Goal: Navigation & Orientation: Find specific page/section

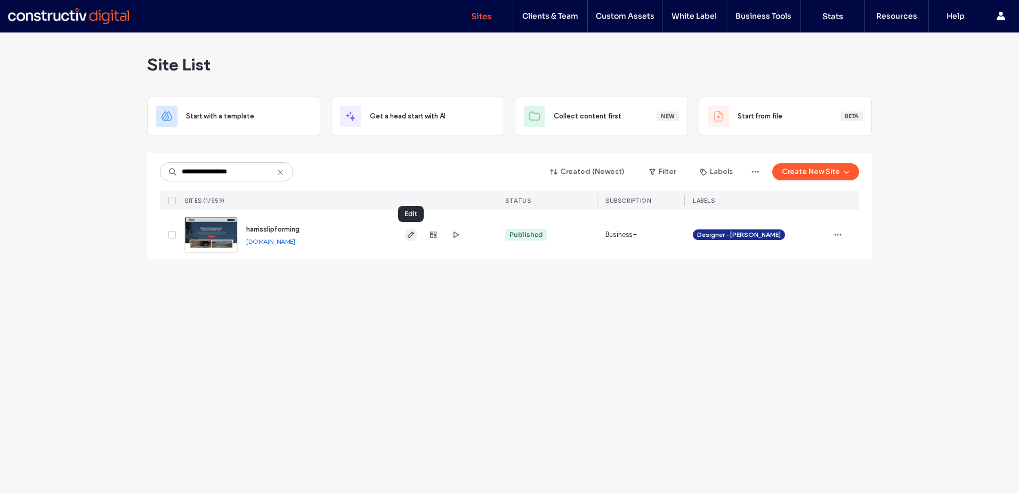
type input "**********"
click at [407, 232] on icon "button" at bounding box center [411, 234] width 9 height 9
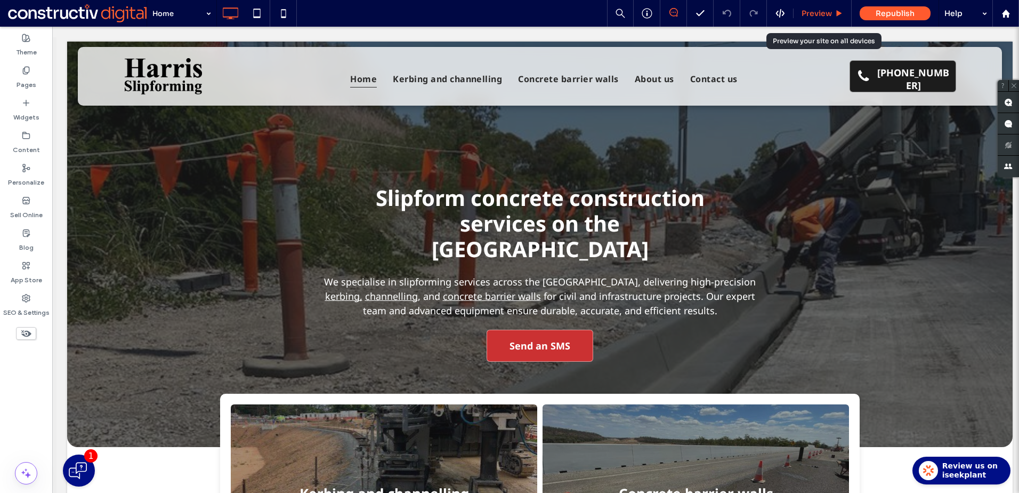
click at [819, 9] on span "Preview" at bounding box center [817, 14] width 30 height 10
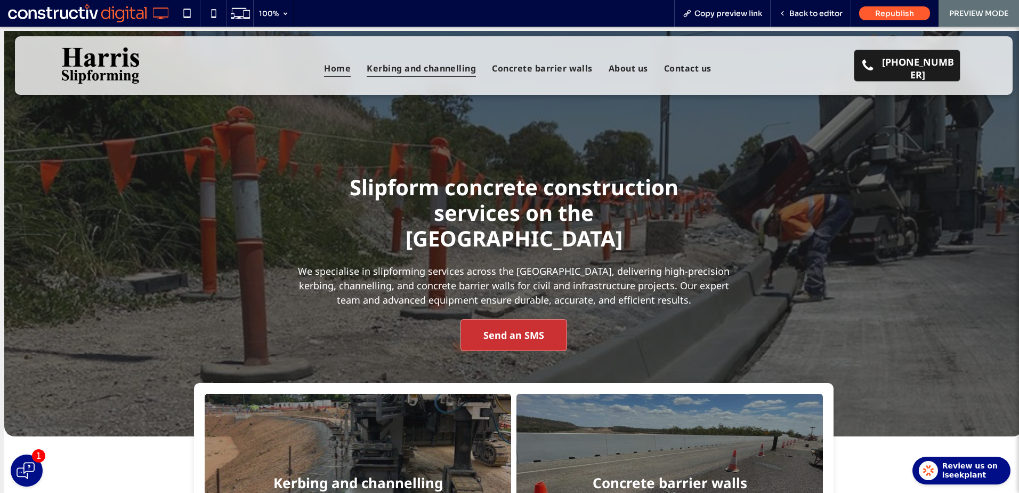
click at [435, 62] on span "Kerbing and channelling" at bounding box center [421, 68] width 109 height 18
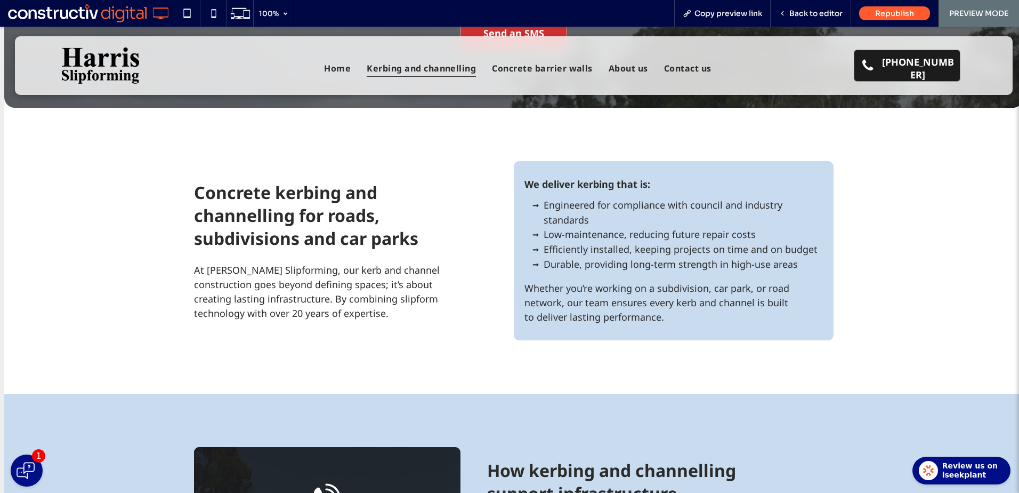
scroll to position [189, 0]
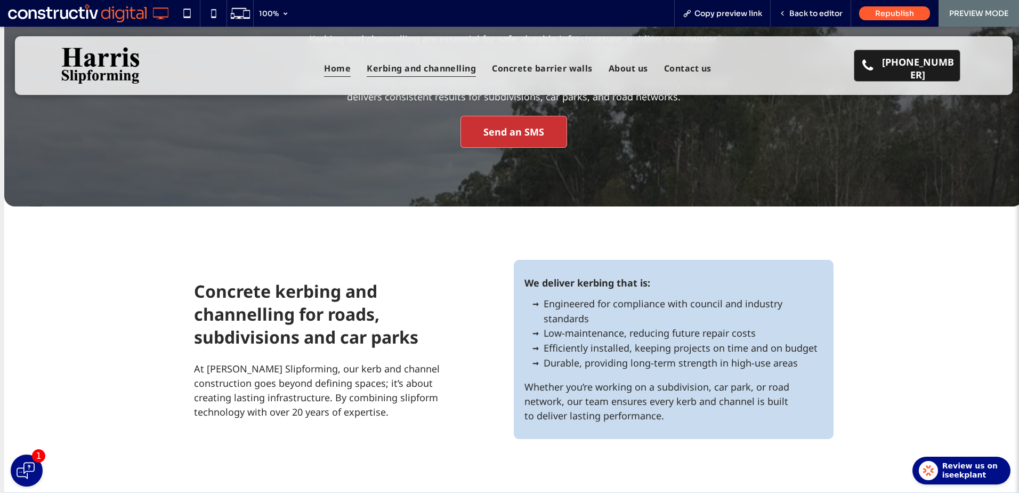
click at [336, 75] on span "Home" at bounding box center [337, 68] width 27 height 18
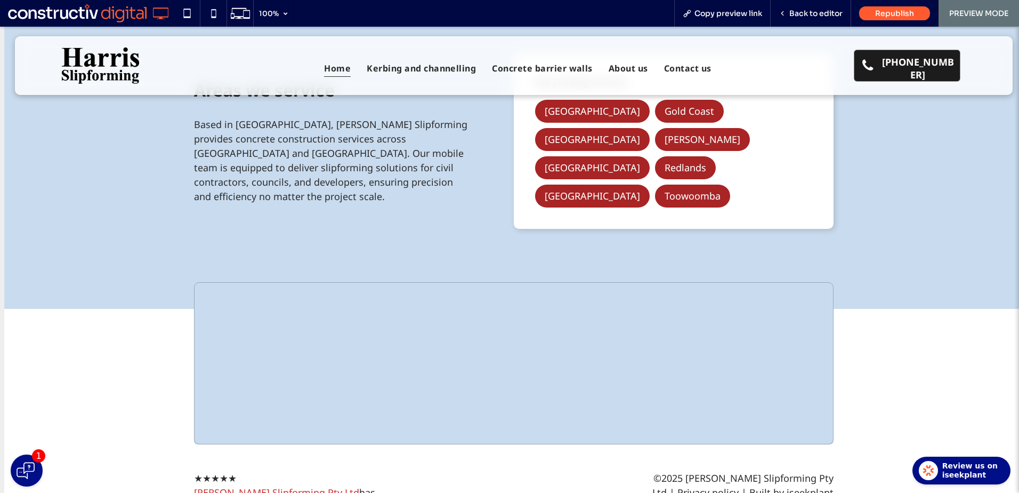
scroll to position [1997, 0]
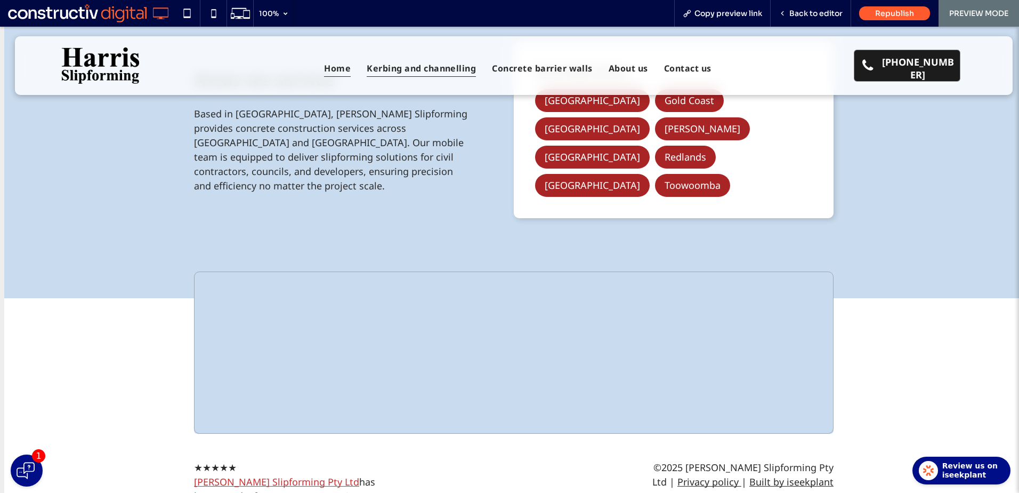
click at [428, 69] on span "Kerbing and channelling" at bounding box center [421, 68] width 109 height 18
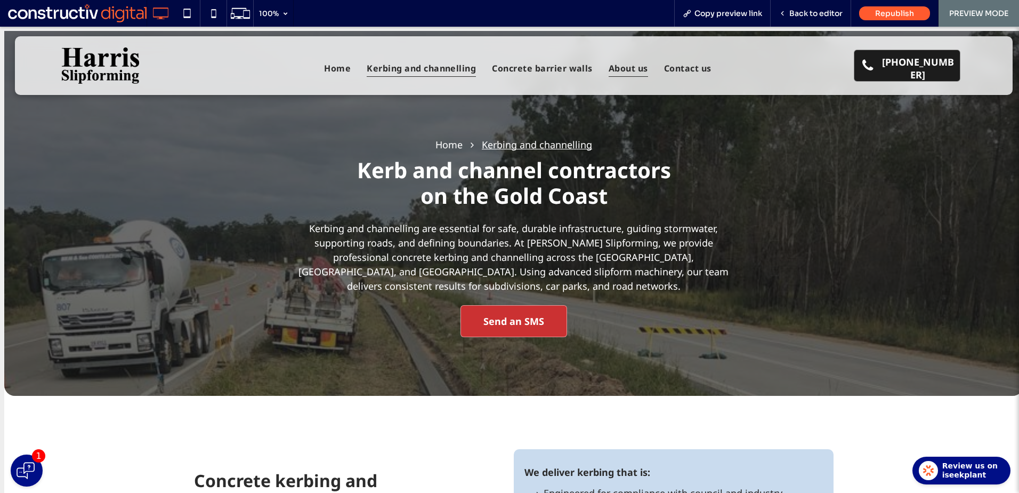
click at [618, 64] on span "About us" at bounding box center [628, 68] width 39 height 18
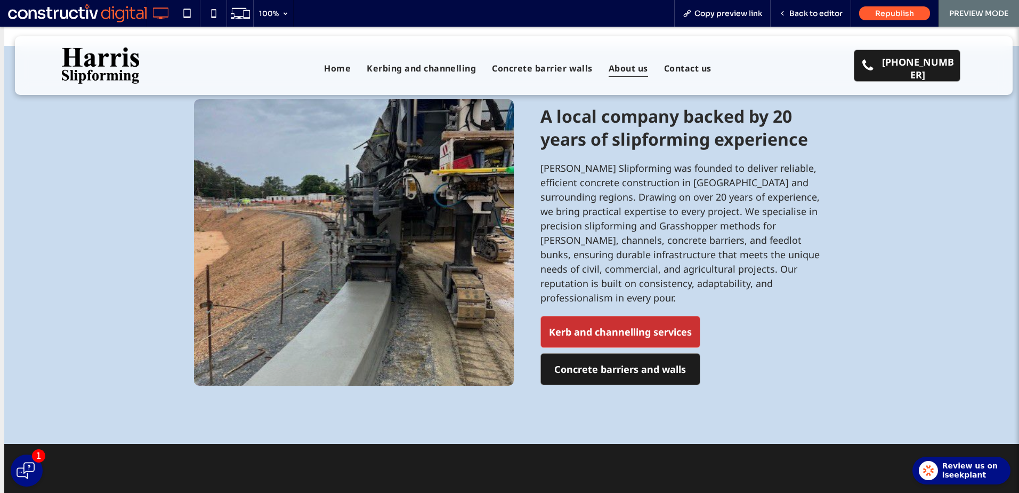
scroll to position [785, 0]
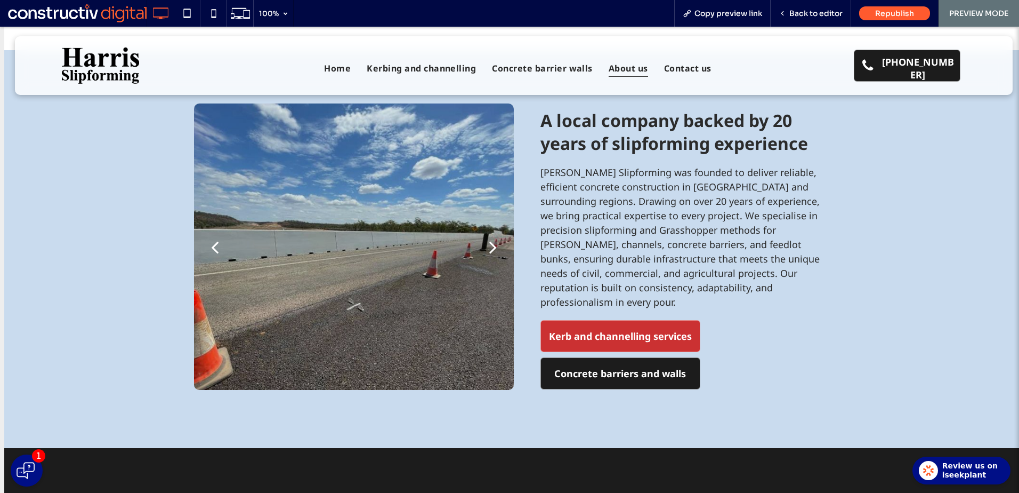
click at [489, 244] on div "next" at bounding box center [492, 246] width 7 height 21
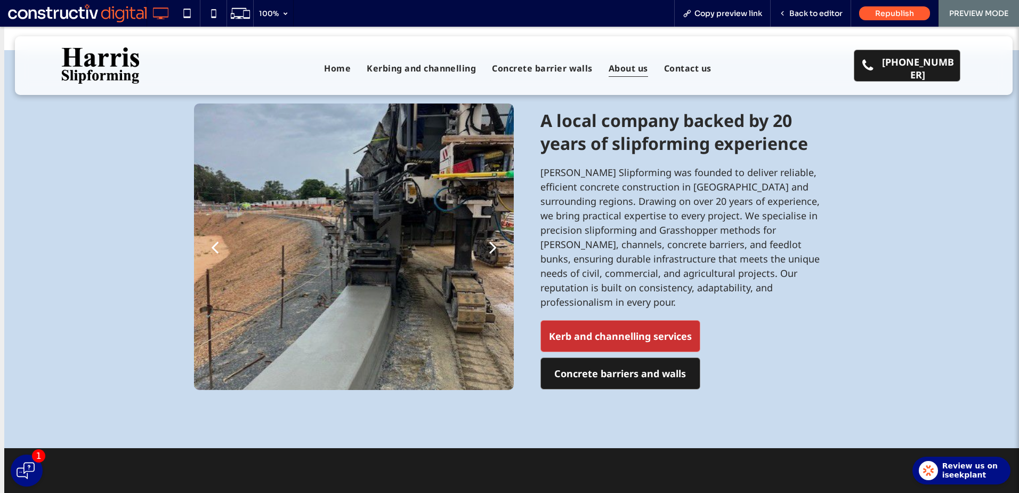
click at [489, 244] on div "next" at bounding box center [492, 246] width 7 height 21
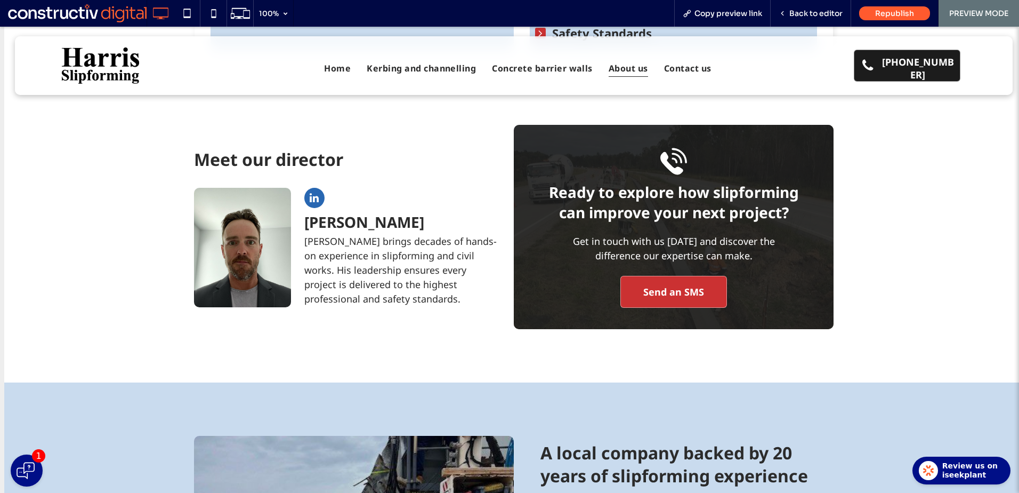
scroll to position [0, 0]
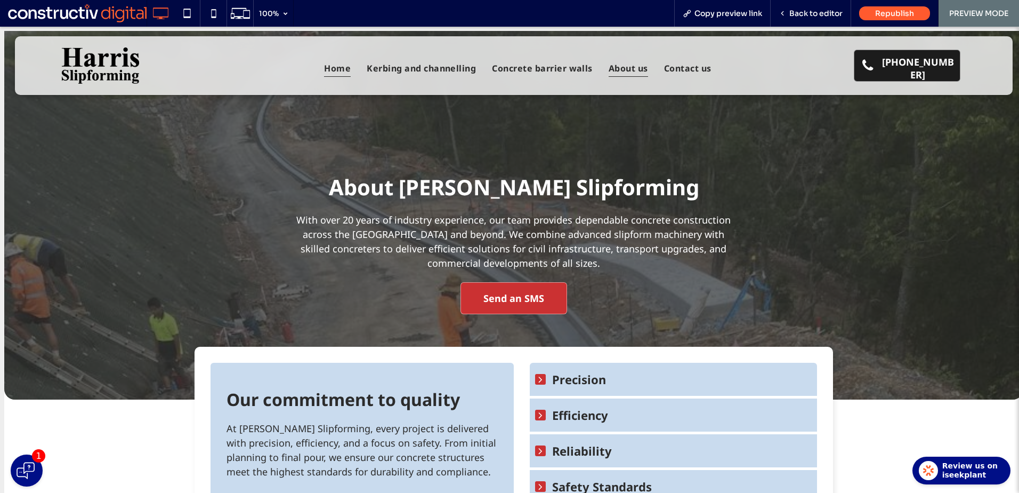
click at [331, 69] on span "Home" at bounding box center [337, 68] width 27 height 18
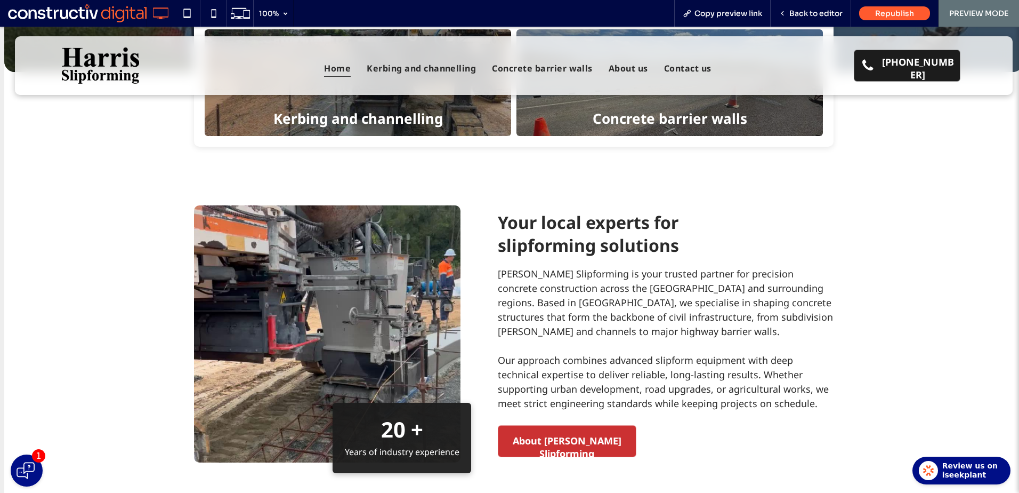
scroll to position [320, 0]
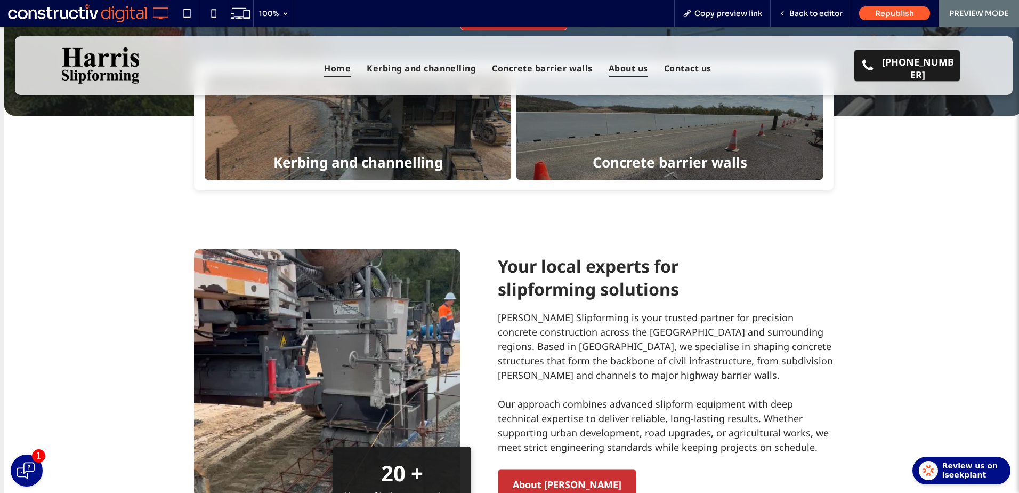
click at [617, 72] on span "About us" at bounding box center [628, 68] width 39 height 18
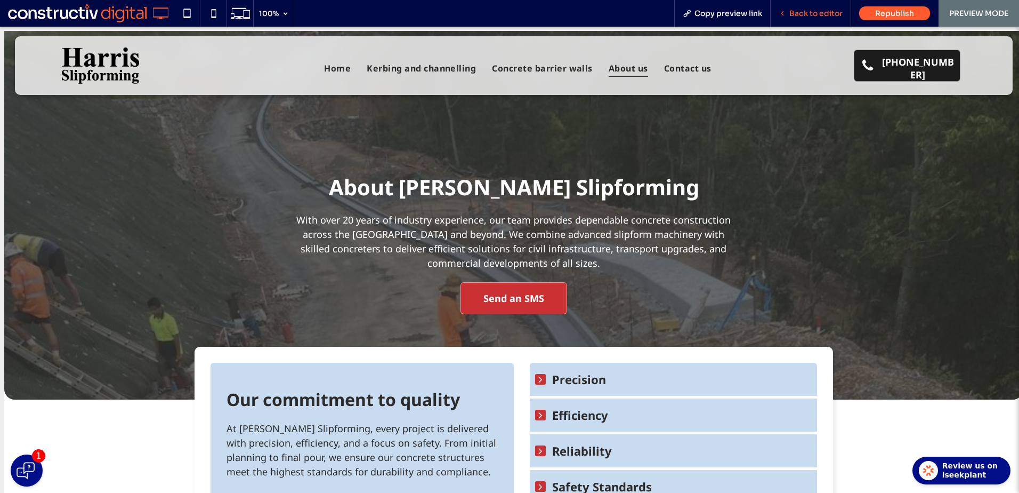
click at [801, 13] on span "Back to editor" at bounding box center [816, 14] width 53 height 10
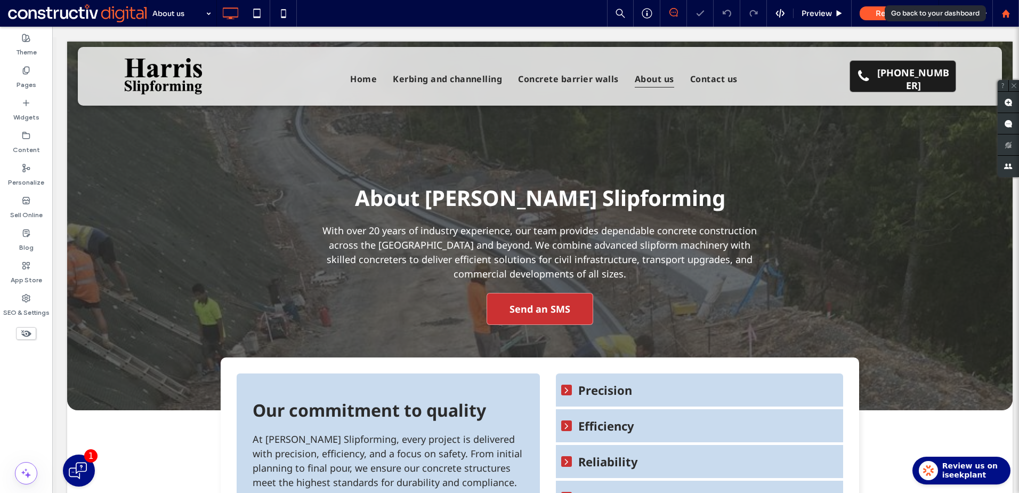
click at [1012, 14] on div at bounding box center [1006, 13] width 26 height 9
